Goal: Information Seeking & Learning: Learn about a topic

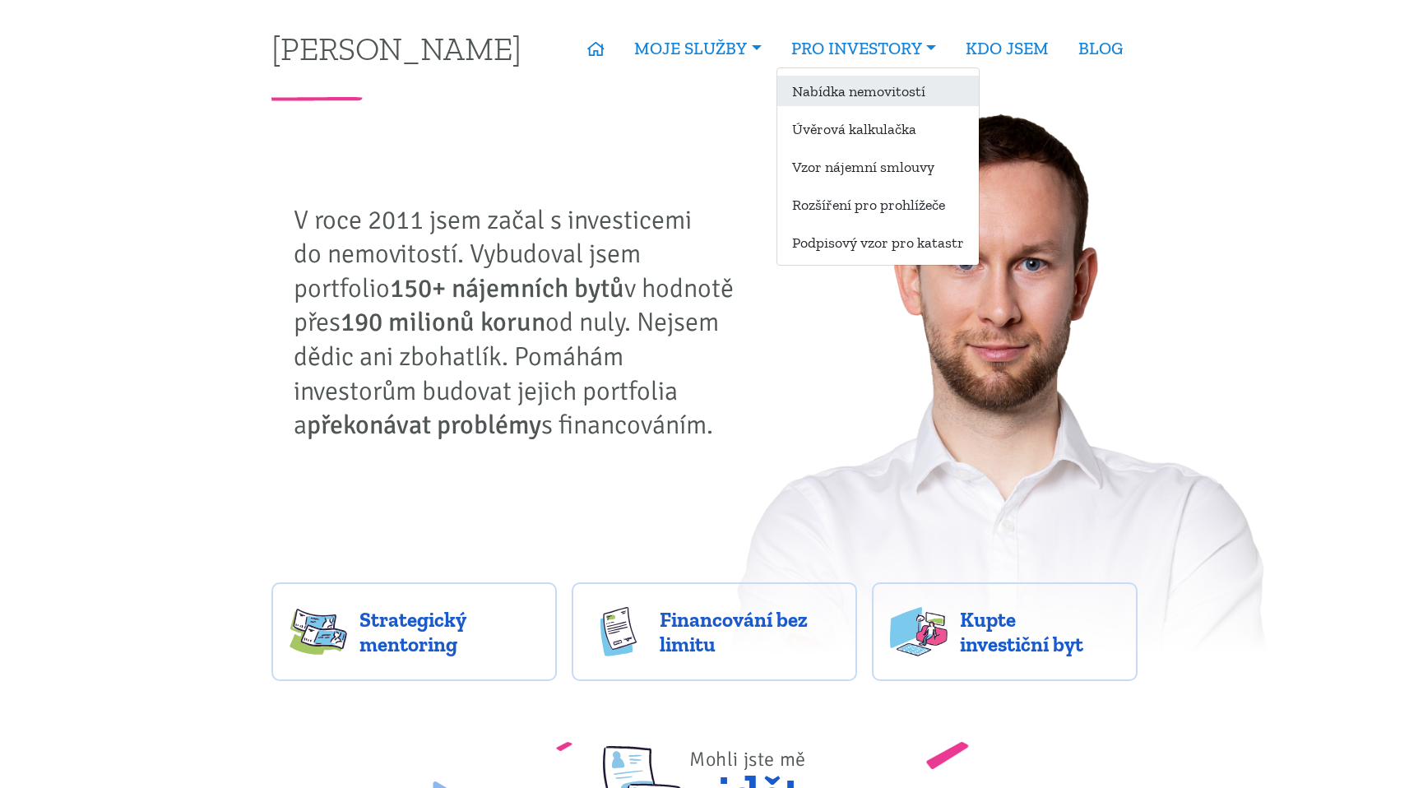
click at [851, 78] on link "Nabídka nemovitostí" at bounding box center [878, 91] width 202 height 30
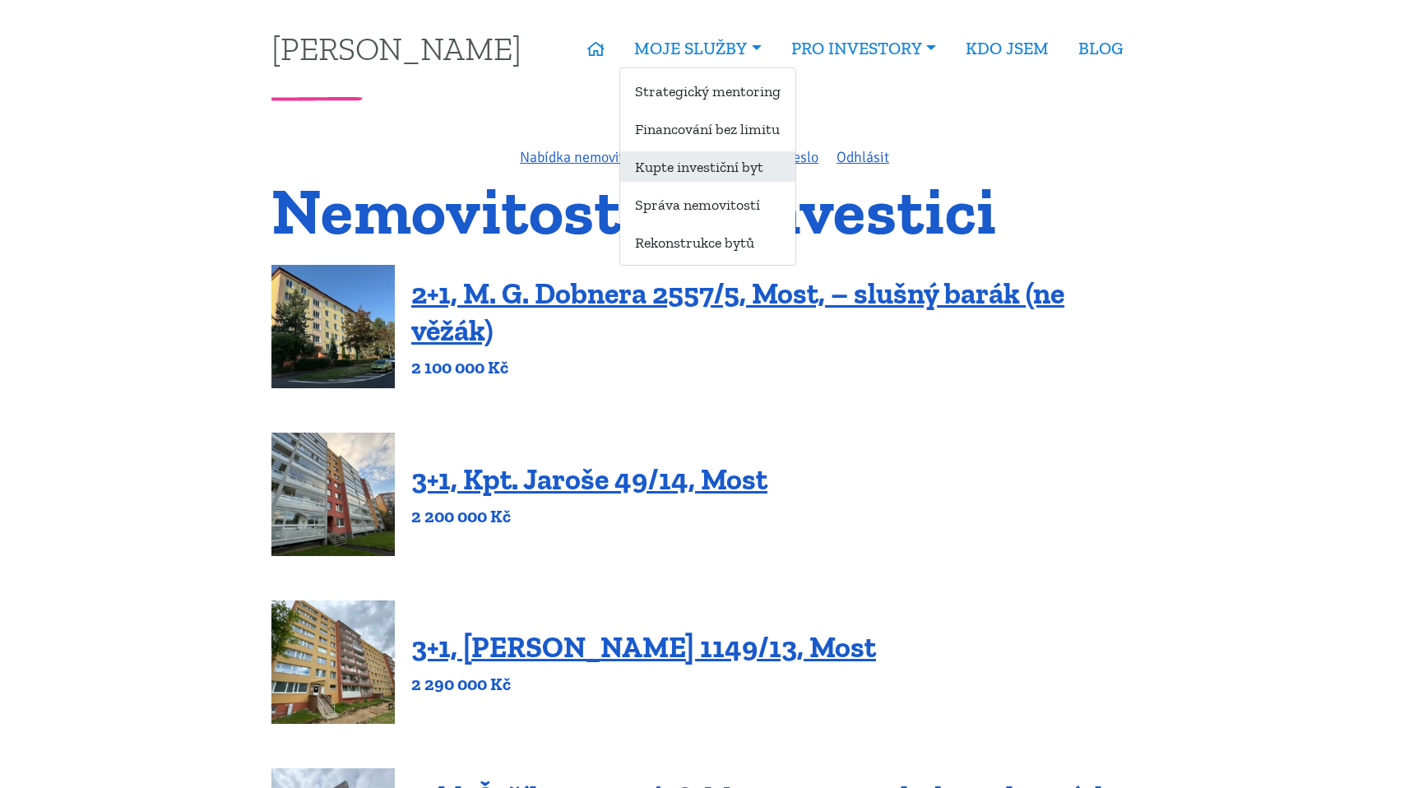
click at [734, 157] on link "Kupte investiční byt" at bounding box center [707, 166] width 175 height 30
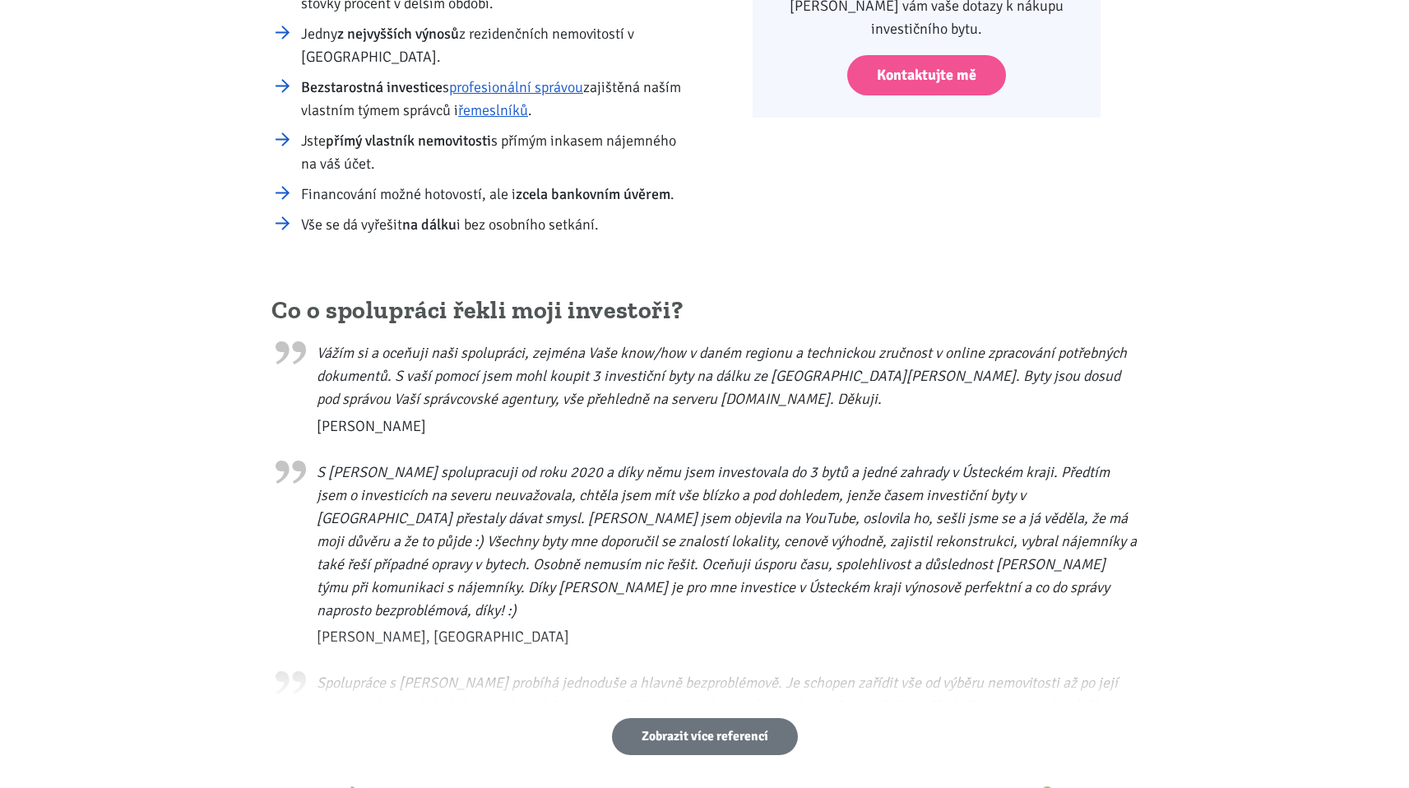
scroll to position [693, 0]
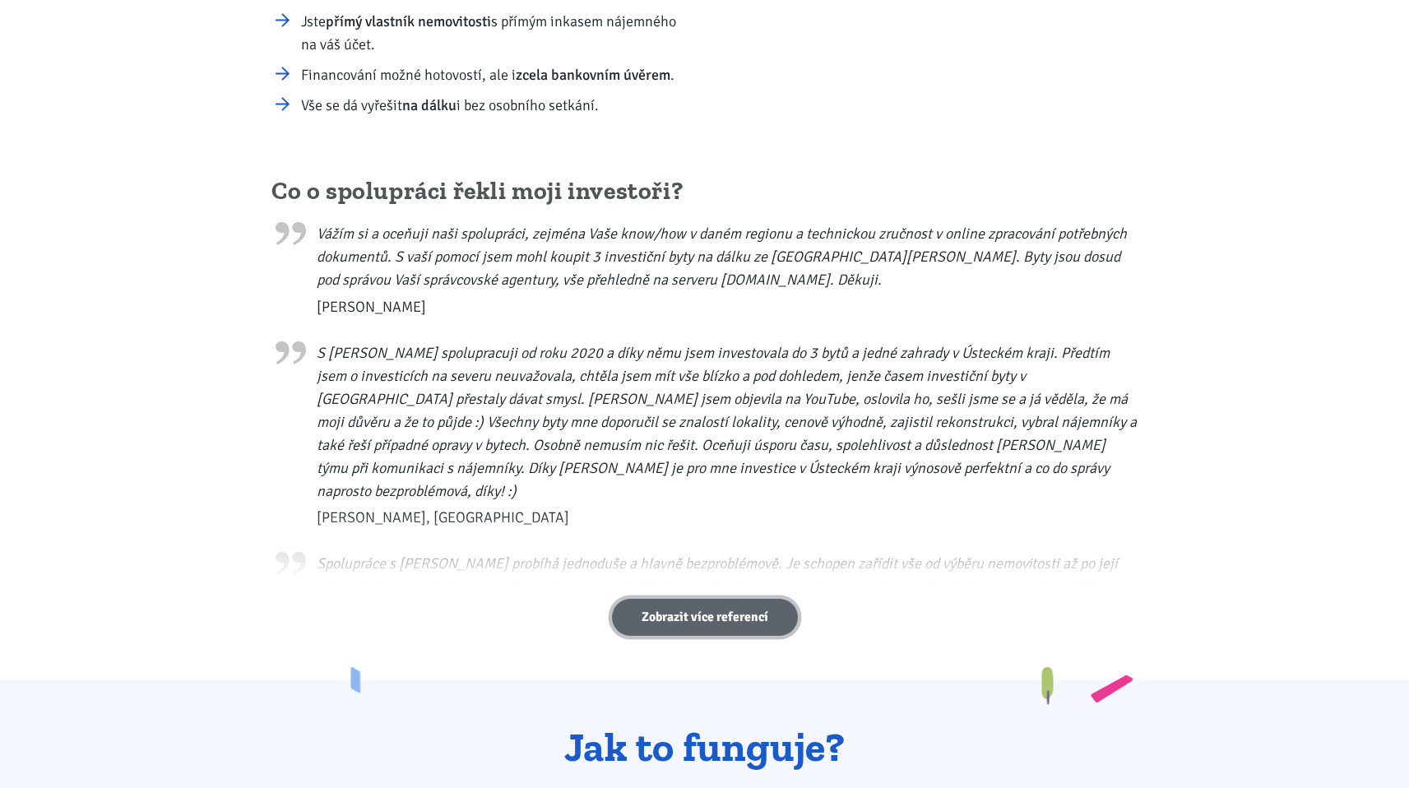
click at [686, 624] on link "Zobrazit více referencí" at bounding box center [705, 617] width 186 height 37
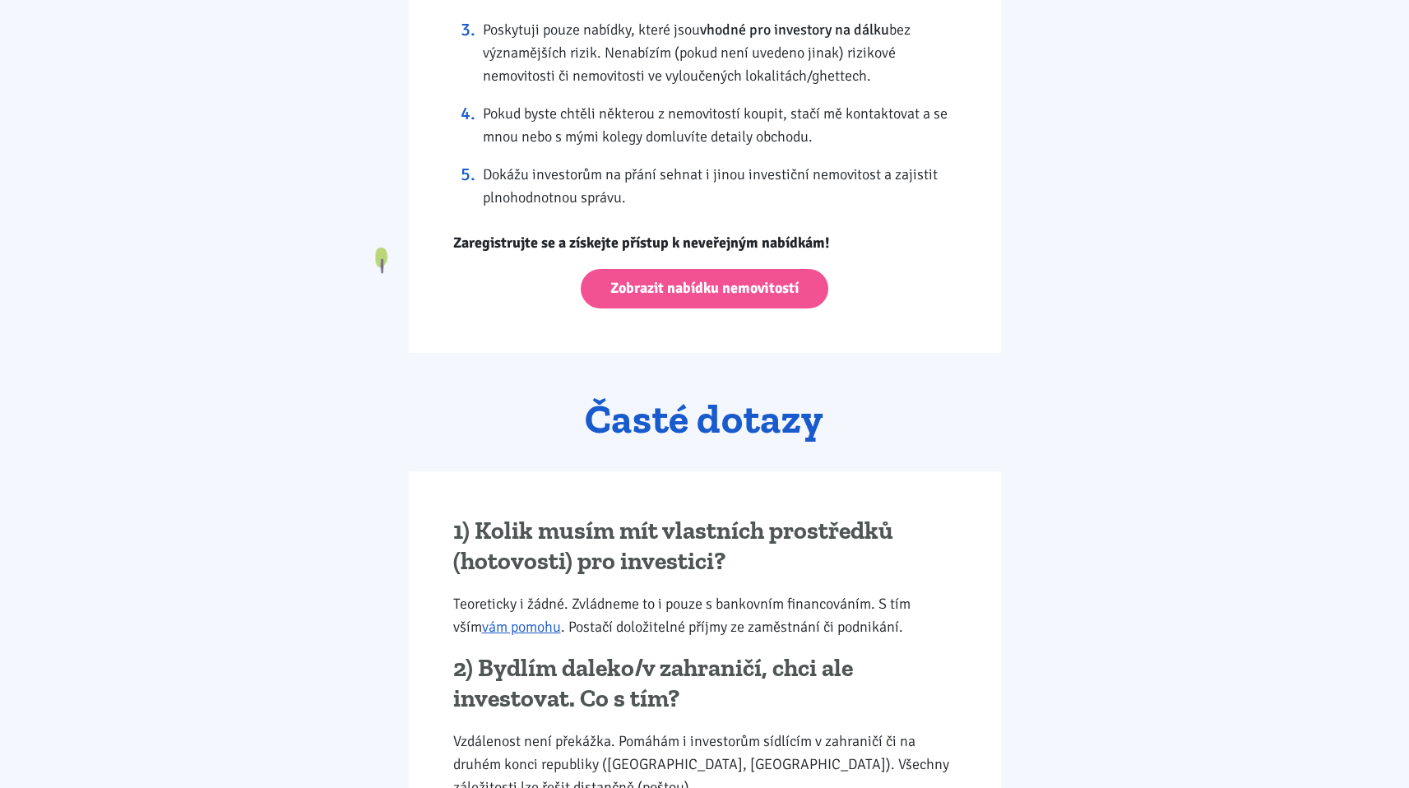
scroll to position [1859, 0]
